Goal: Check status: Verify the current state of an ongoing process or item

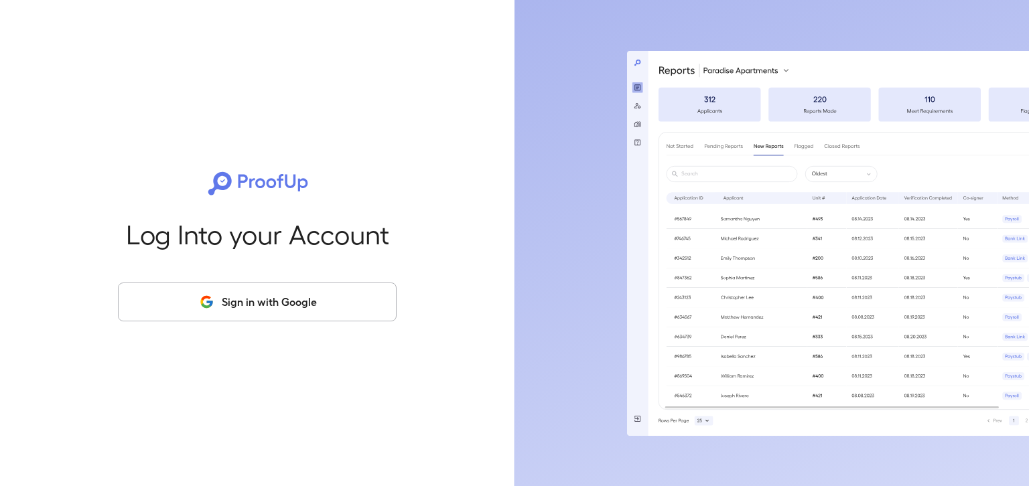
click at [259, 307] on button "Sign in with Google" at bounding box center [257, 302] width 279 height 39
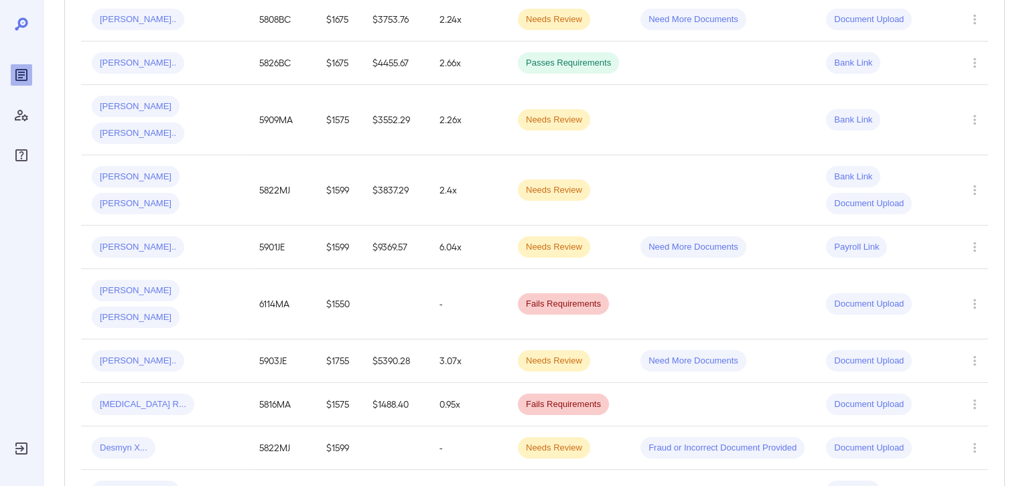
scroll to position [357, 0]
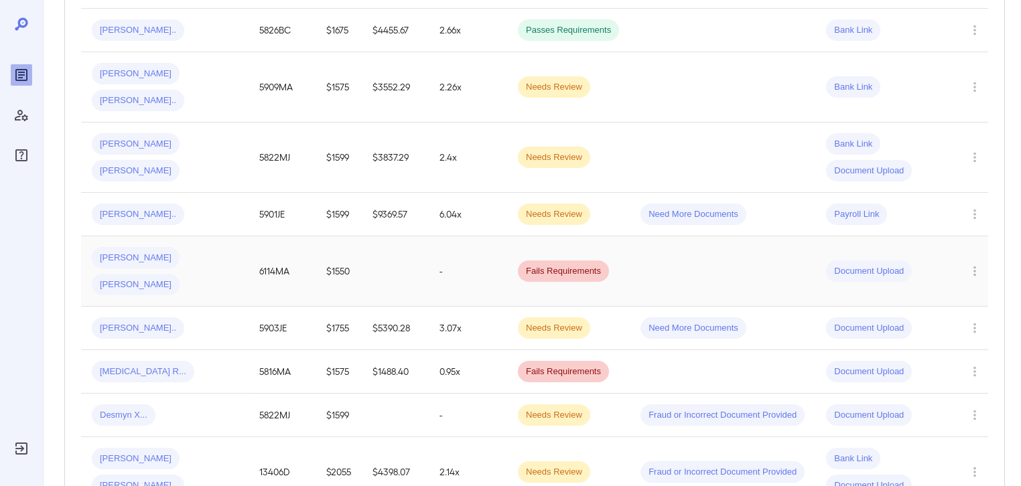
click at [111, 252] on span "[PERSON_NAME]" at bounding box center [136, 258] width 88 height 13
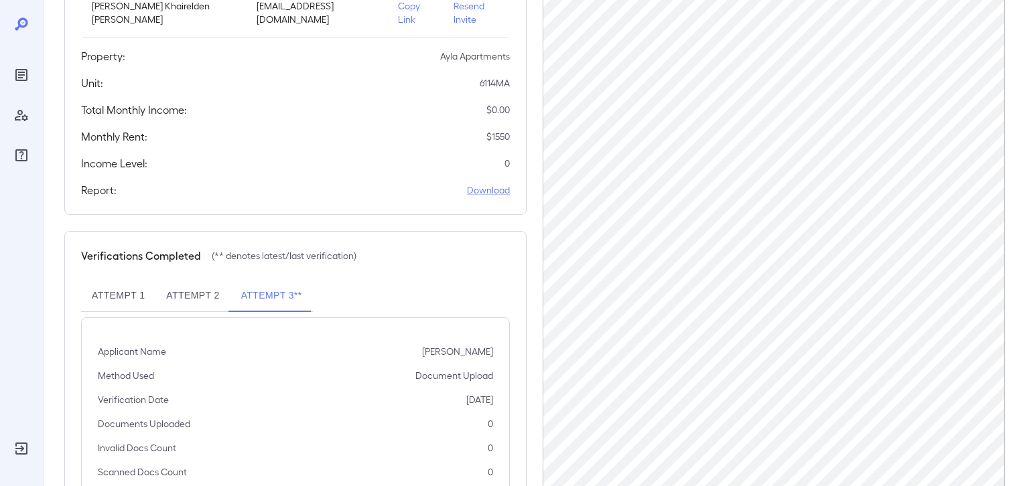
scroll to position [319, 0]
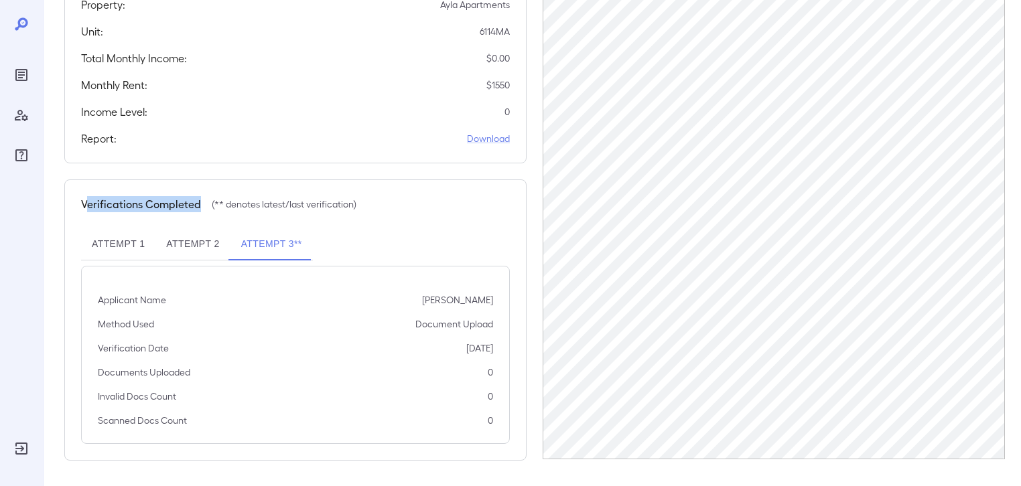
drag, startPoint x: 84, startPoint y: 208, endPoint x: 198, endPoint y: 212, distance: 114.6
click at [198, 212] on div "Verifications Completed (** denotes latest/last verification) Attempt 1 Attempt…" at bounding box center [295, 319] width 462 height 281
drag, startPoint x: 413, startPoint y: 323, endPoint x: 495, endPoint y: 325, distance: 81.7
click at [495, 325] on div "Applicant Name [PERSON_NAME] Method Used Document Upload Verification Date [DAT…" at bounding box center [295, 355] width 429 height 178
click at [323, 311] on div "Applicant Name [PERSON_NAME] Method Used Document Upload Verification Date [DAT…" at bounding box center [295, 355] width 429 height 178
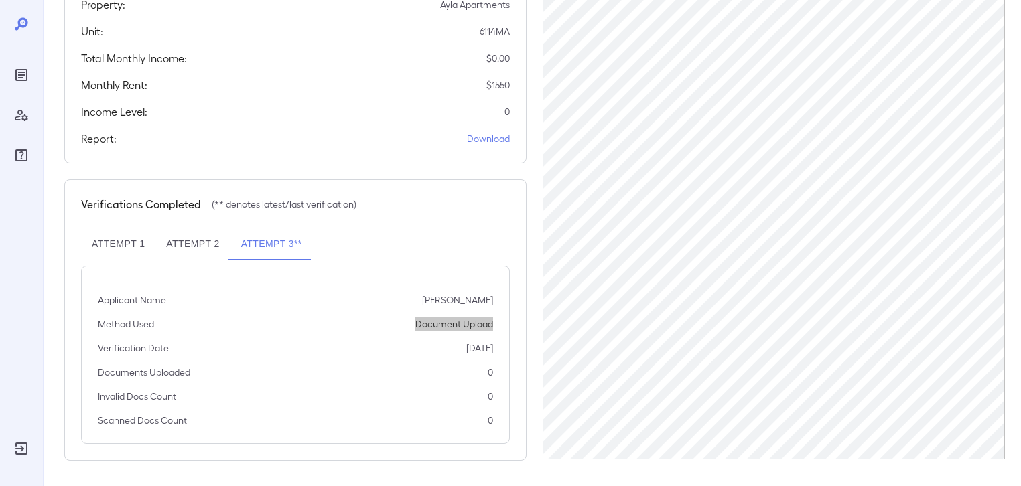
scroll to position [121, 0]
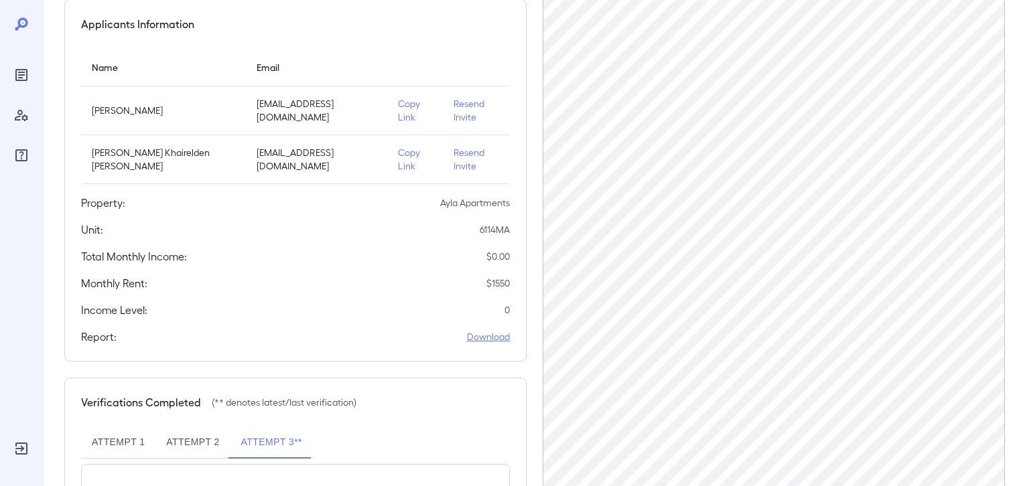
click at [497, 334] on link "Download" at bounding box center [488, 336] width 43 height 13
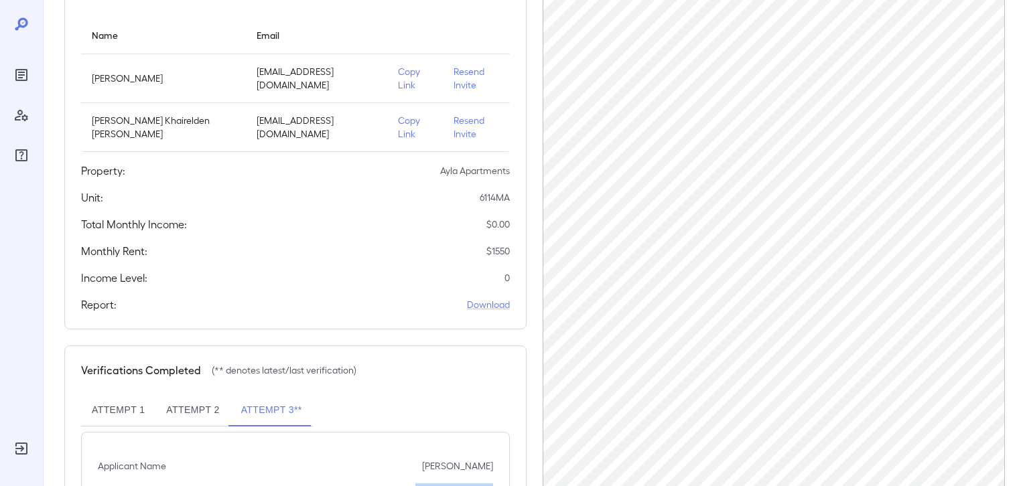
scroll to position [178, 0]
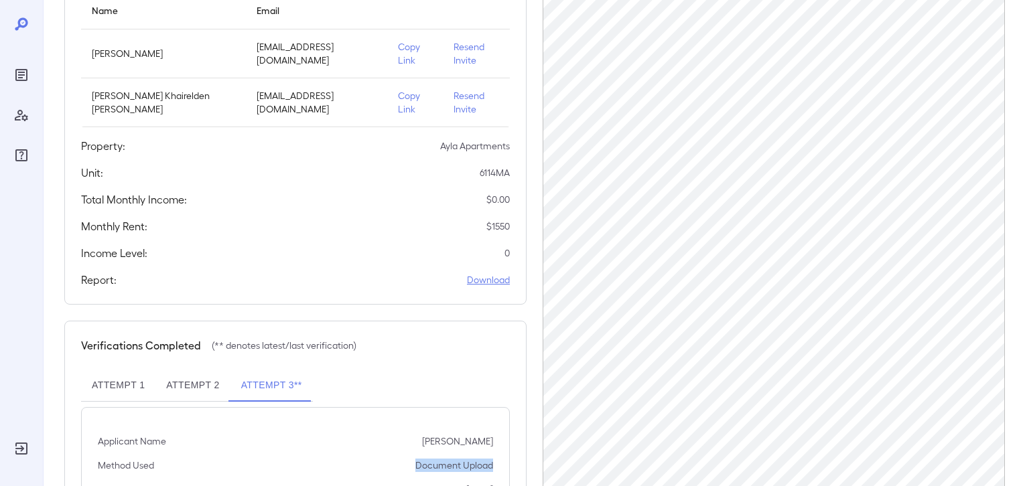
click at [487, 283] on link "Download" at bounding box center [488, 279] width 43 height 13
